Goal: Transaction & Acquisition: Obtain resource

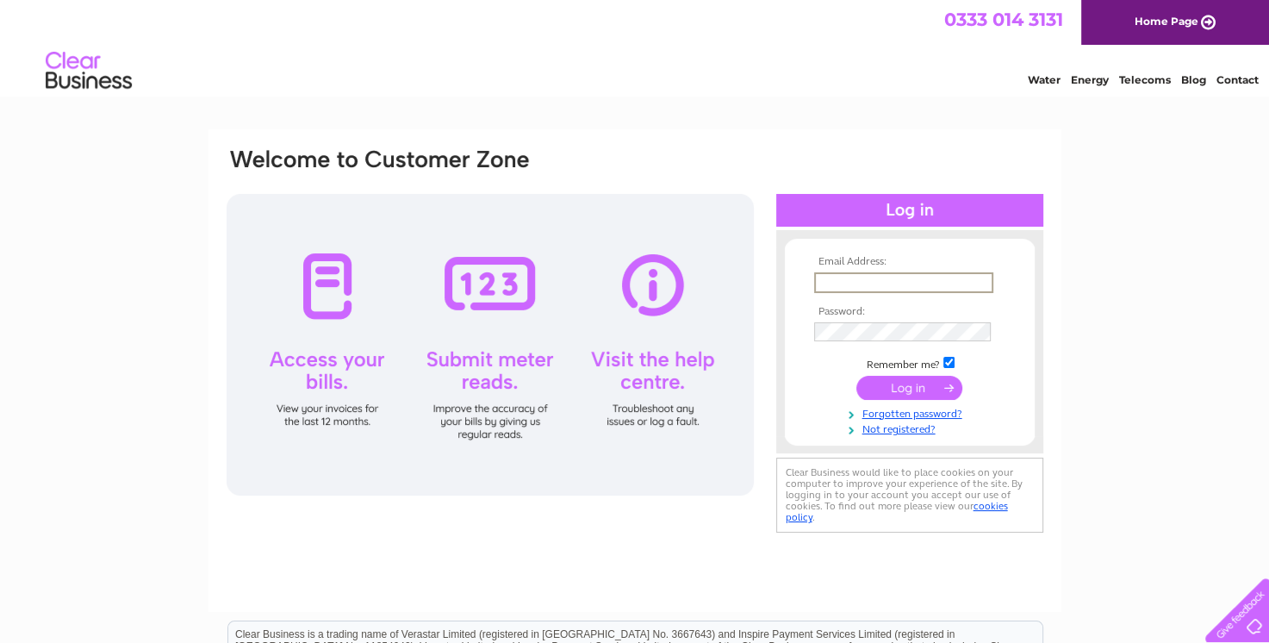
type input "InvoicesFinance@copfs.gov.uk"
click at [861, 314] on th "Password:" at bounding box center [910, 312] width 200 height 12
click at [937, 384] on input "submit" at bounding box center [910, 386] width 106 height 24
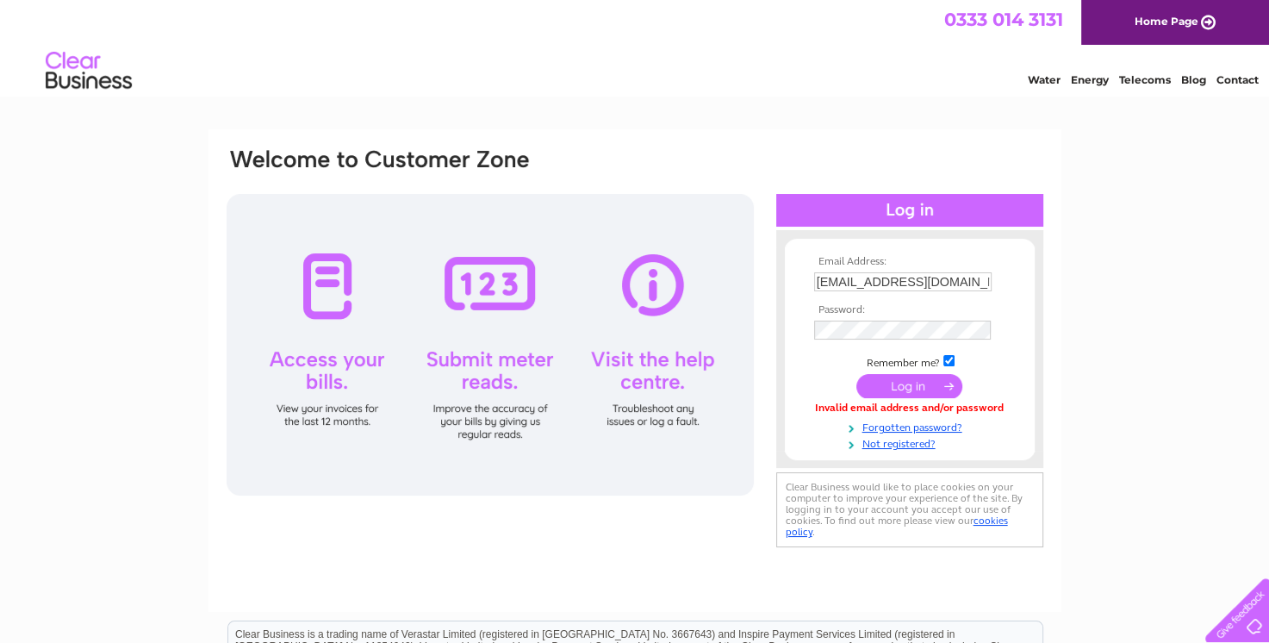
click at [822, 284] on input "InvoicesFinance@copfs.gov.uk" at bounding box center [903, 281] width 178 height 19
click at [868, 284] on input "invoicesFinance@copfs.gov.uk" at bounding box center [903, 282] width 179 height 21
type input "invoicesfinance@copfs.gov.uk"
click at [921, 384] on input "submit" at bounding box center [910, 387] width 106 height 24
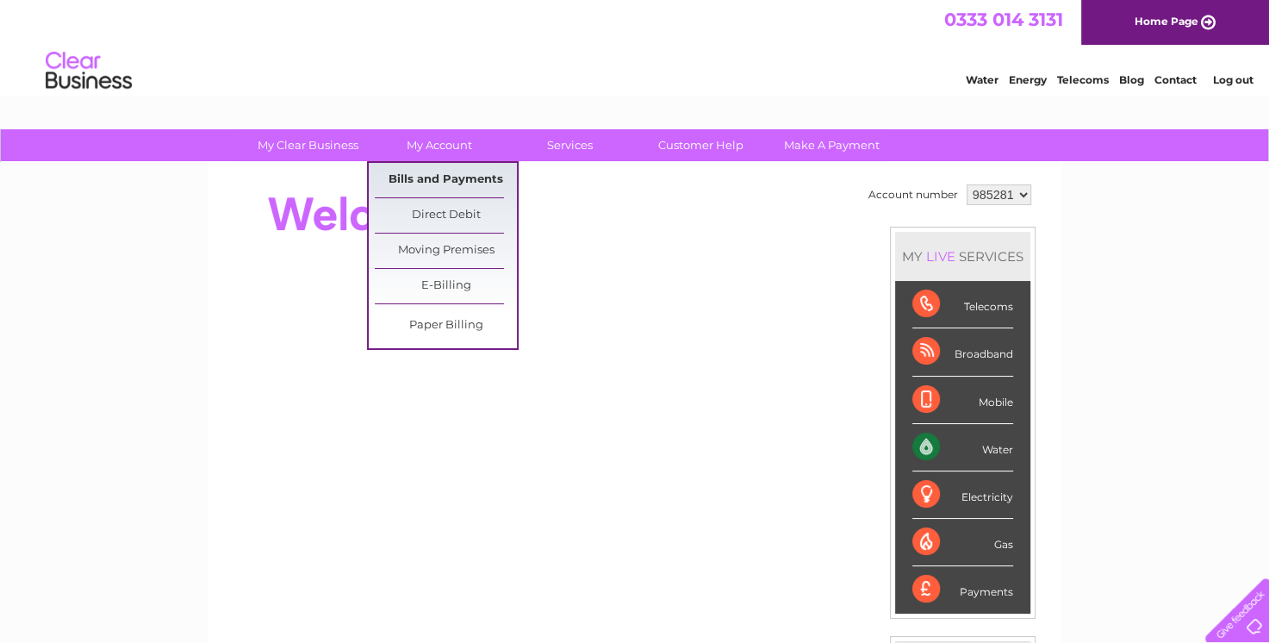
click at [445, 176] on link "Bills and Payments" at bounding box center [446, 180] width 142 height 34
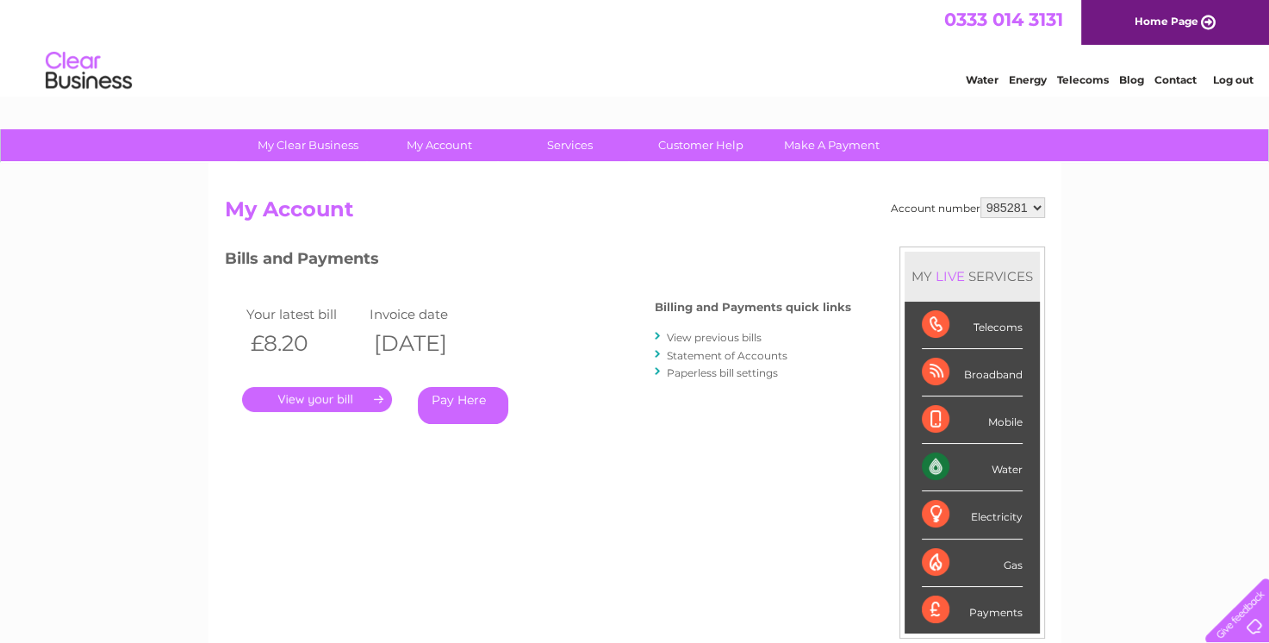
click at [324, 394] on link "." at bounding box center [317, 399] width 150 height 25
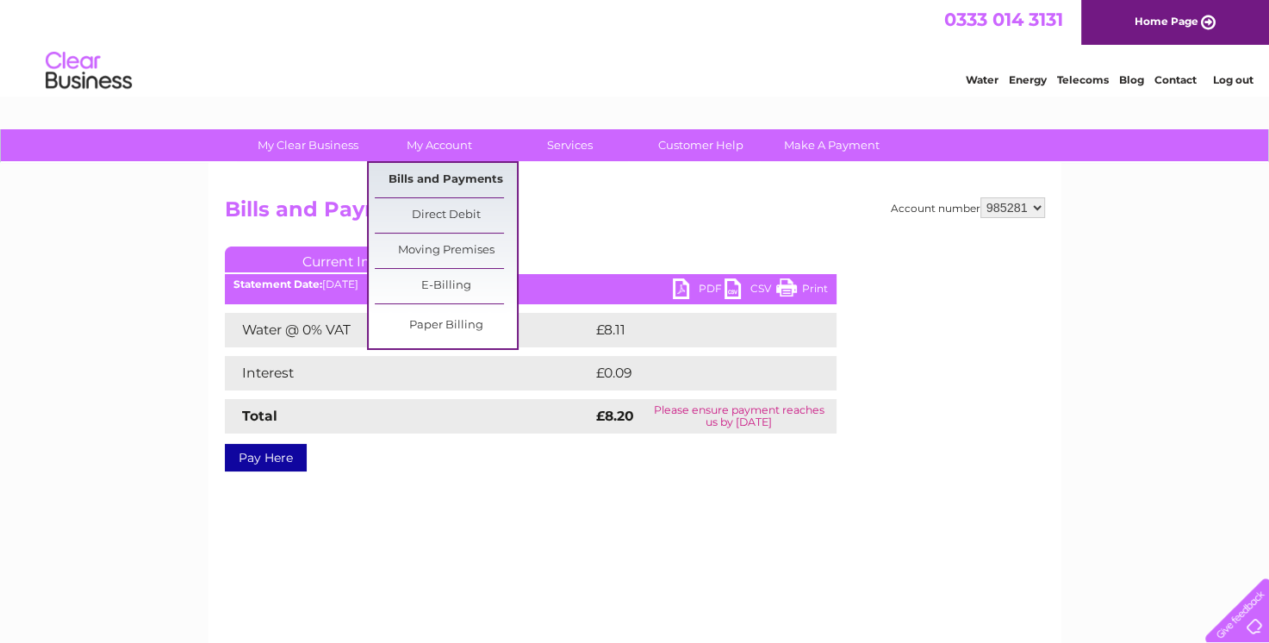
click at [445, 184] on link "Bills and Payments" at bounding box center [446, 180] width 142 height 34
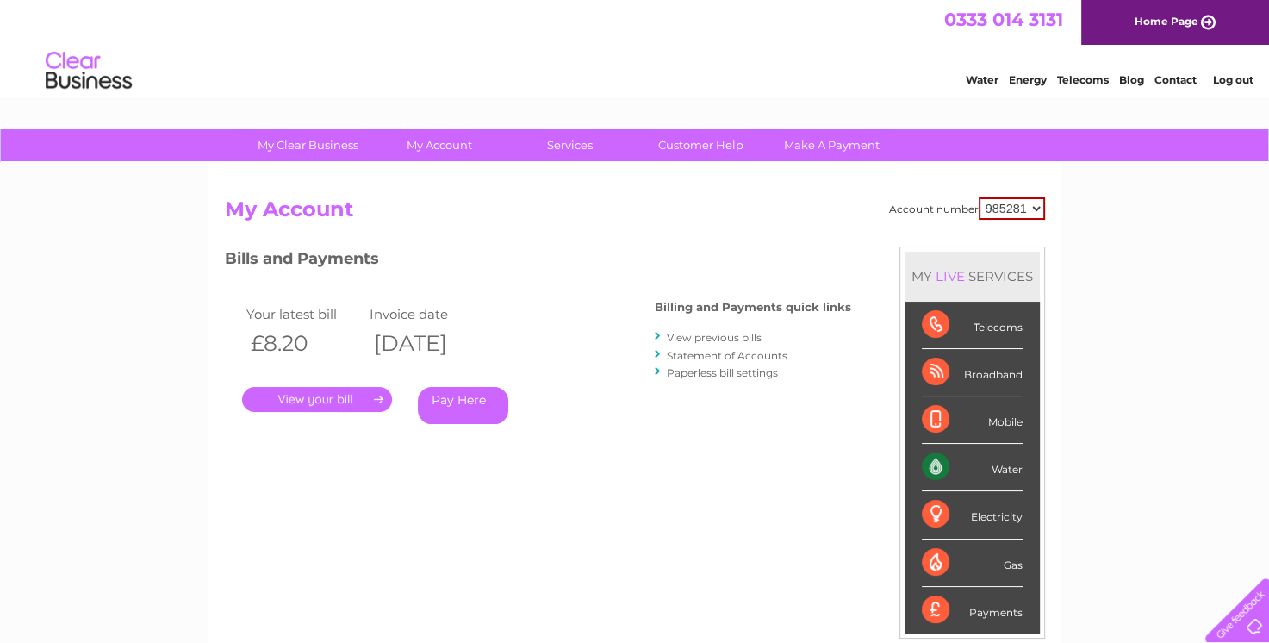
click at [336, 395] on link "." at bounding box center [317, 399] width 150 height 25
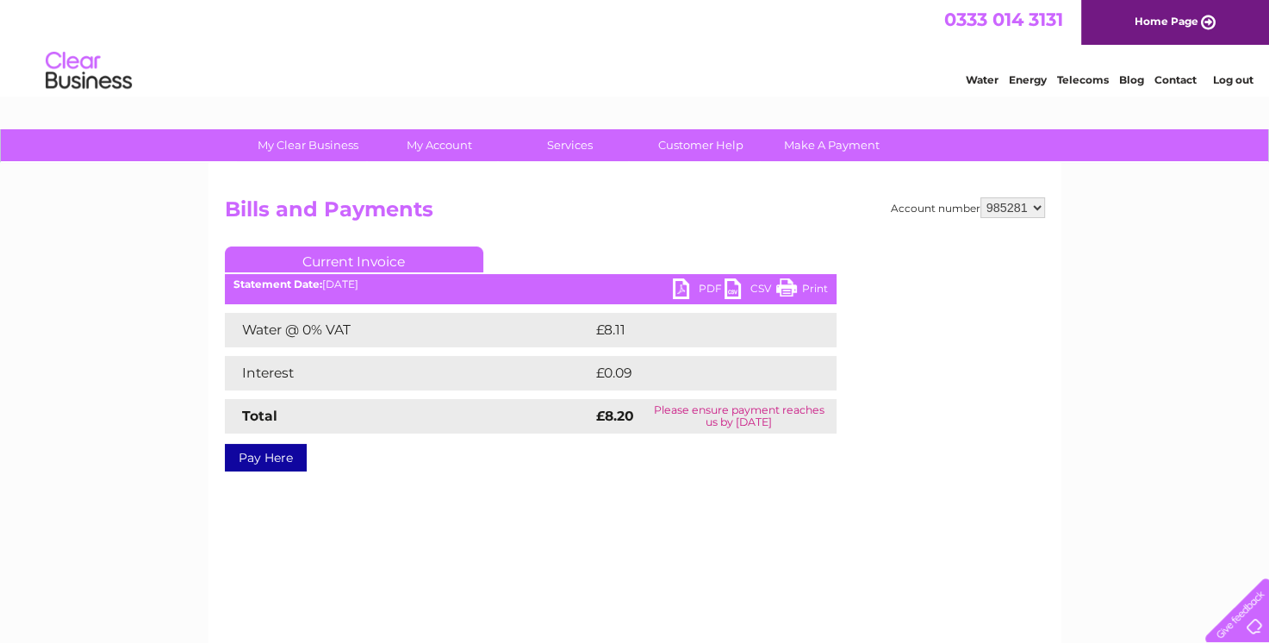
click at [686, 288] on link "PDF" at bounding box center [699, 290] width 52 height 25
click at [1036, 206] on select "985281 986625" at bounding box center [1013, 207] width 65 height 21
select select "986625"
click at [981, 197] on select "985281 986625" at bounding box center [1013, 207] width 65 height 21
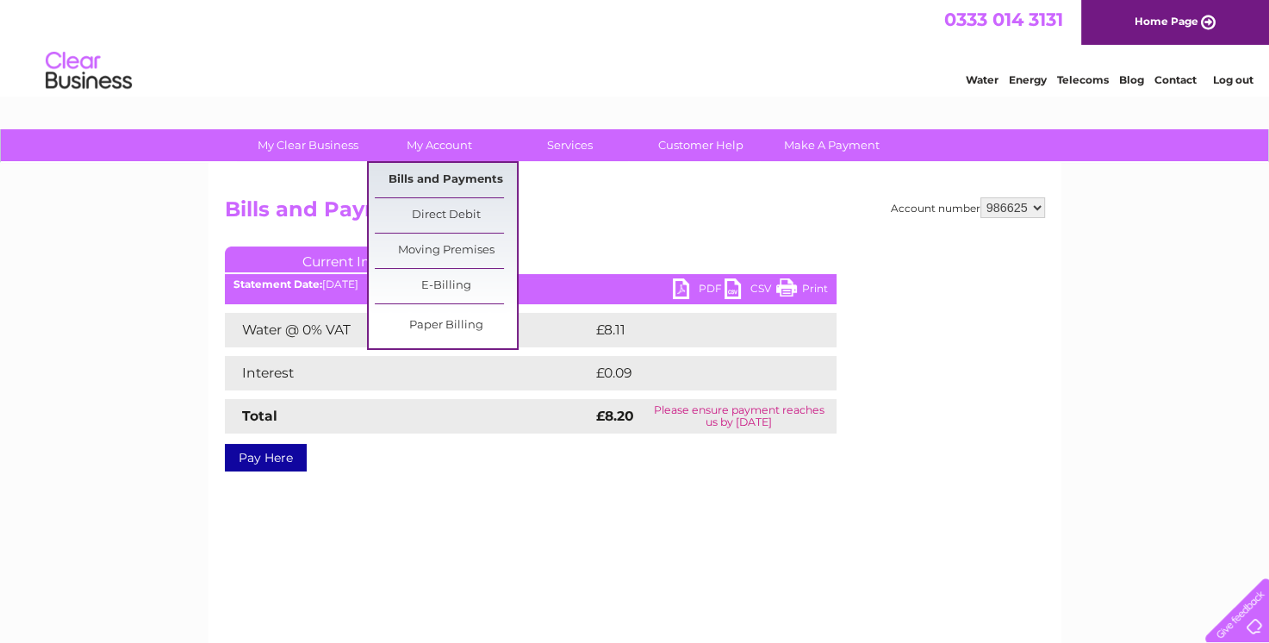
click at [445, 180] on link "Bills and Payments" at bounding box center [446, 180] width 142 height 34
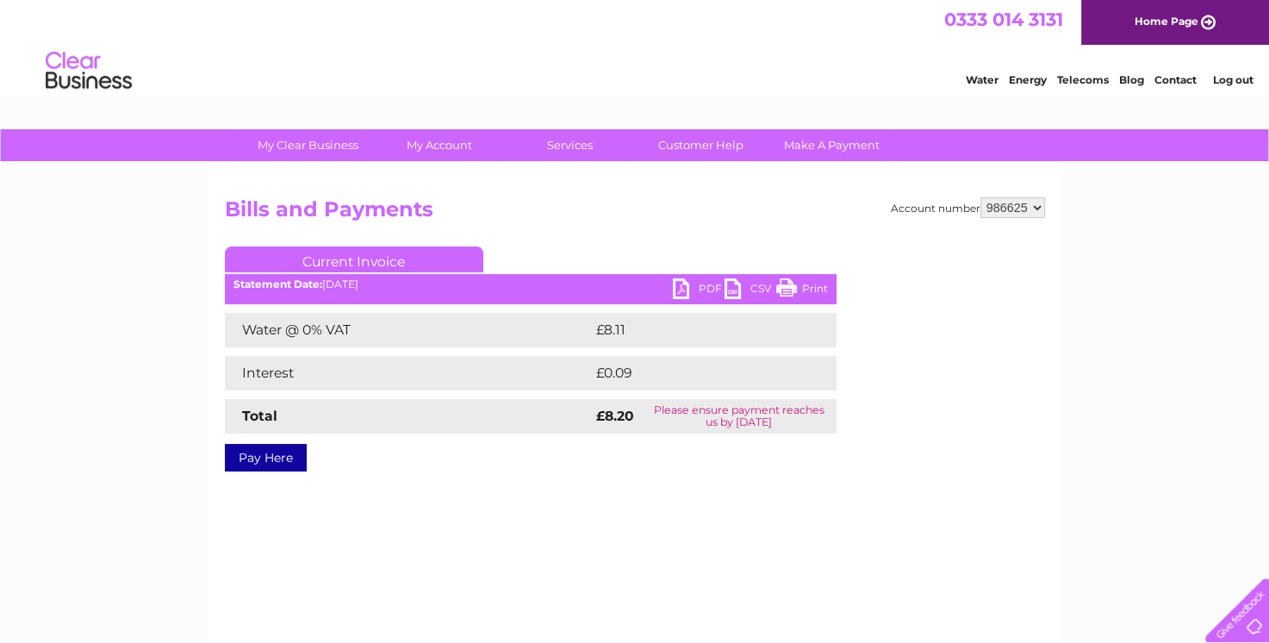
click at [33, 333] on div "My Clear Business Login Details My Details My Preferences Link Account My Accou…" at bounding box center [634, 534] width 1269 height 811
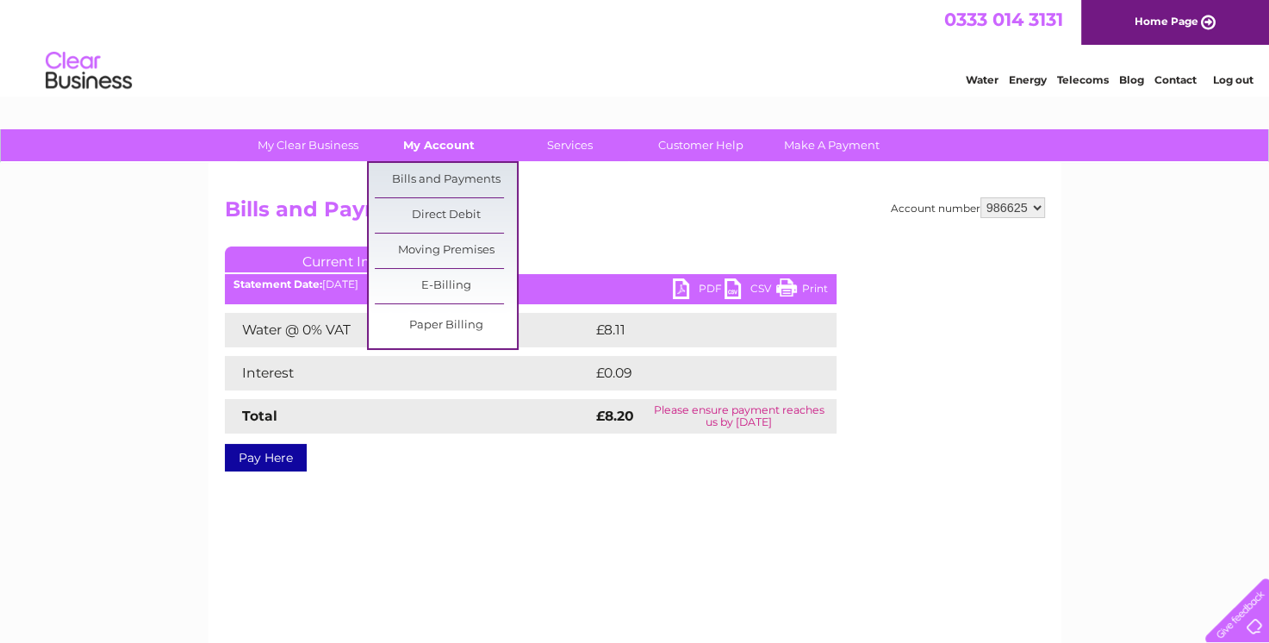
click at [446, 147] on link "My Account" at bounding box center [439, 145] width 142 height 32
click at [445, 177] on link "Bills and Payments" at bounding box center [446, 180] width 142 height 34
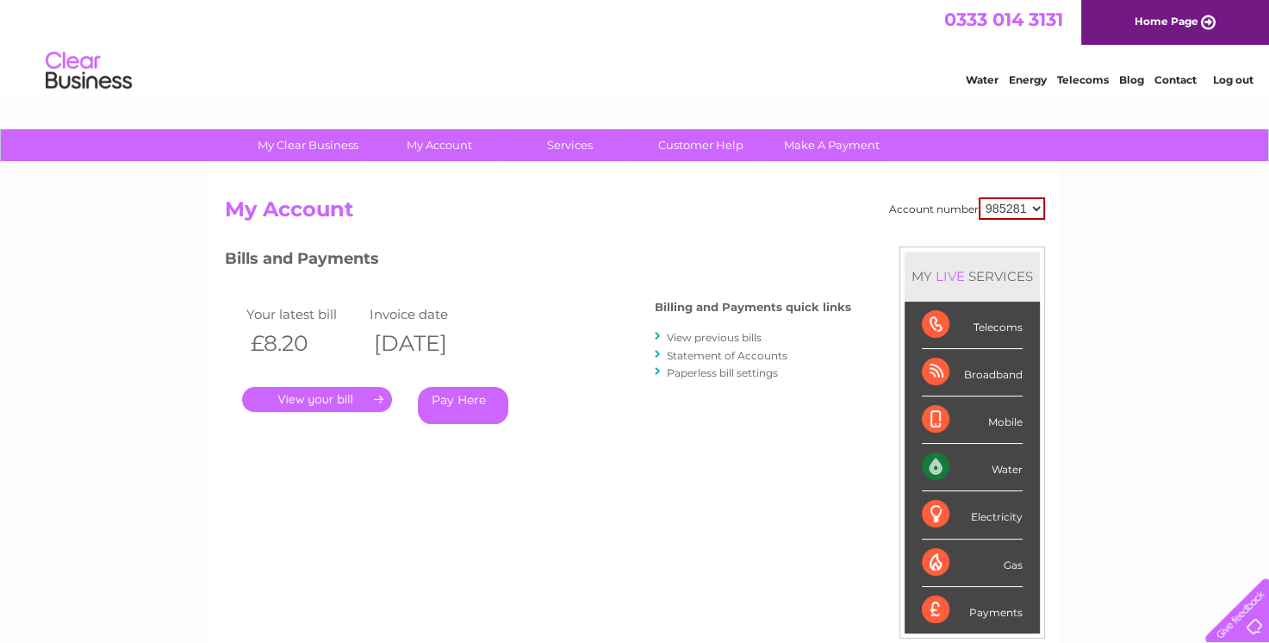
click at [1038, 207] on select "985281 986625" at bounding box center [1012, 208] width 66 height 22
select select "986625"
click at [979, 197] on select "985281 986625" at bounding box center [1012, 208] width 66 height 22
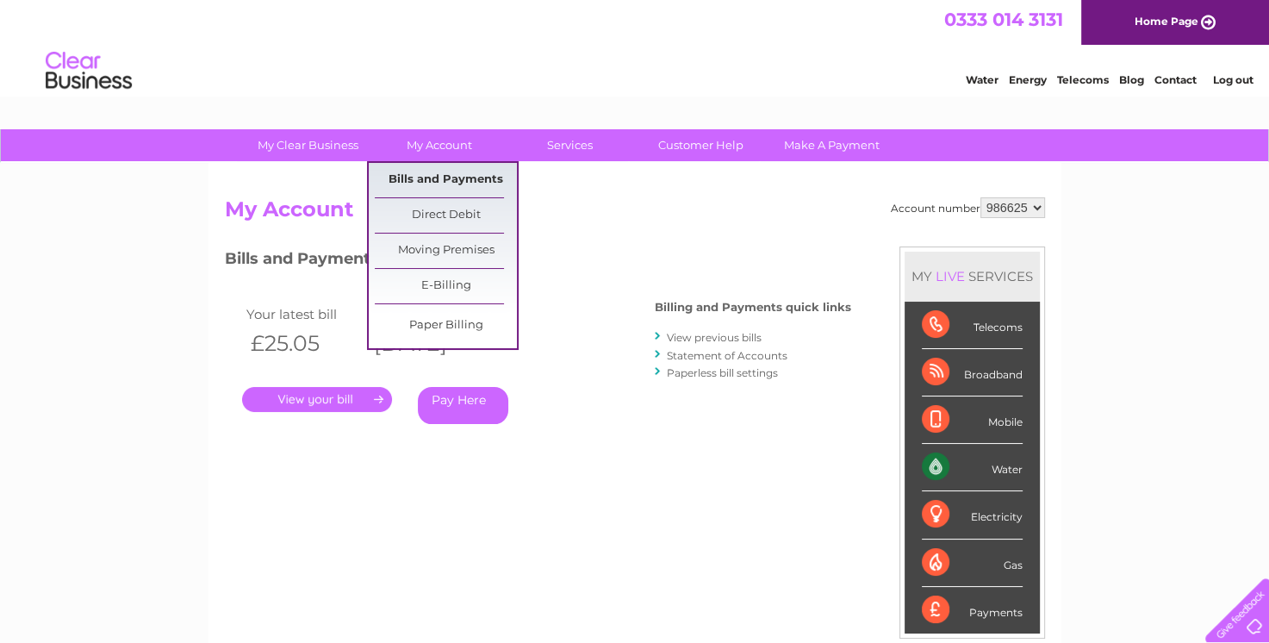
click at [434, 177] on link "Bills and Payments" at bounding box center [446, 180] width 142 height 34
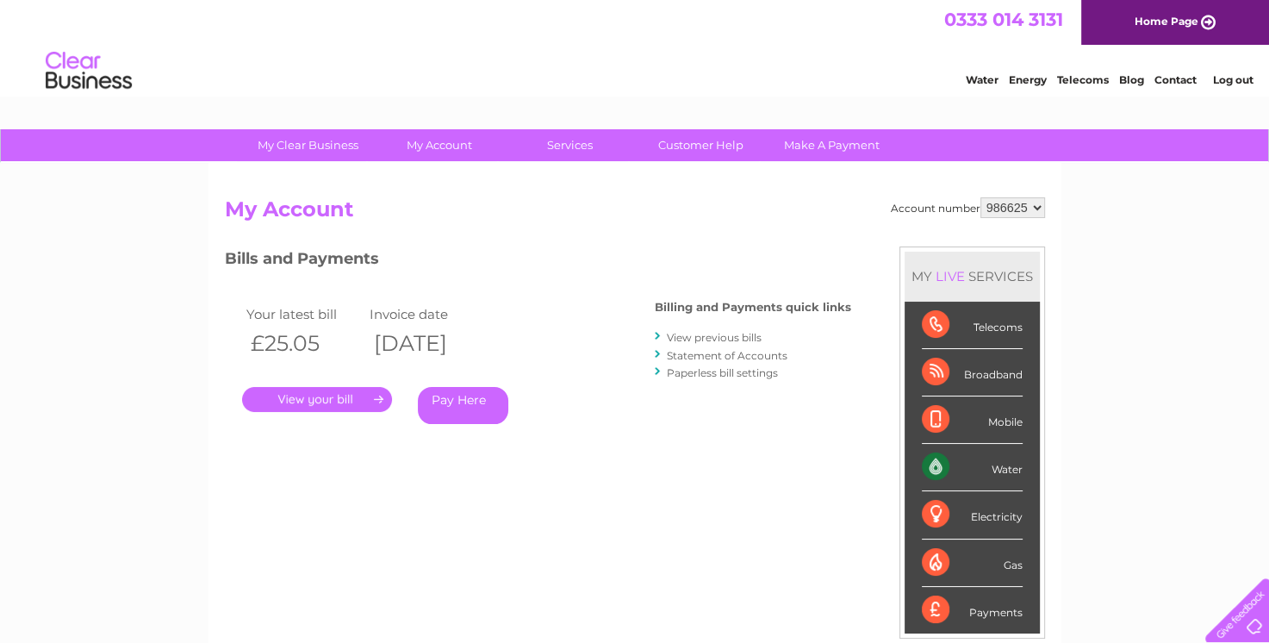
click at [358, 395] on link "." at bounding box center [317, 399] width 150 height 25
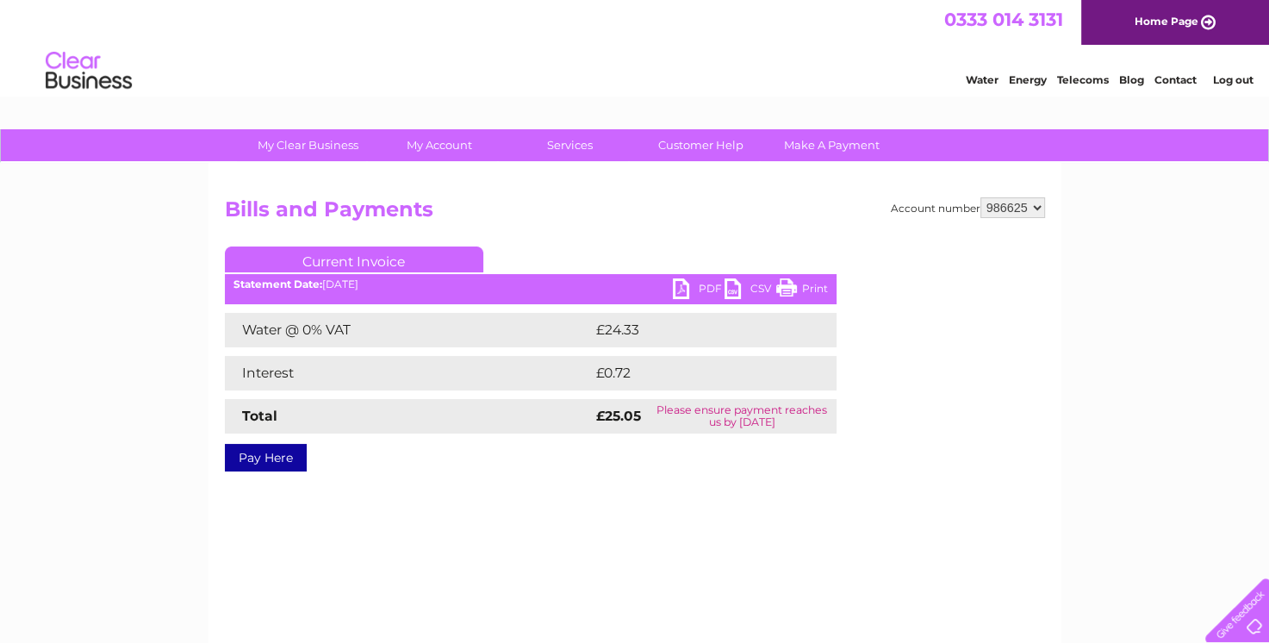
click at [689, 290] on link "PDF" at bounding box center [699, 290] width 52 height 25
